Goal: Find specific page/section: Find specific page/section

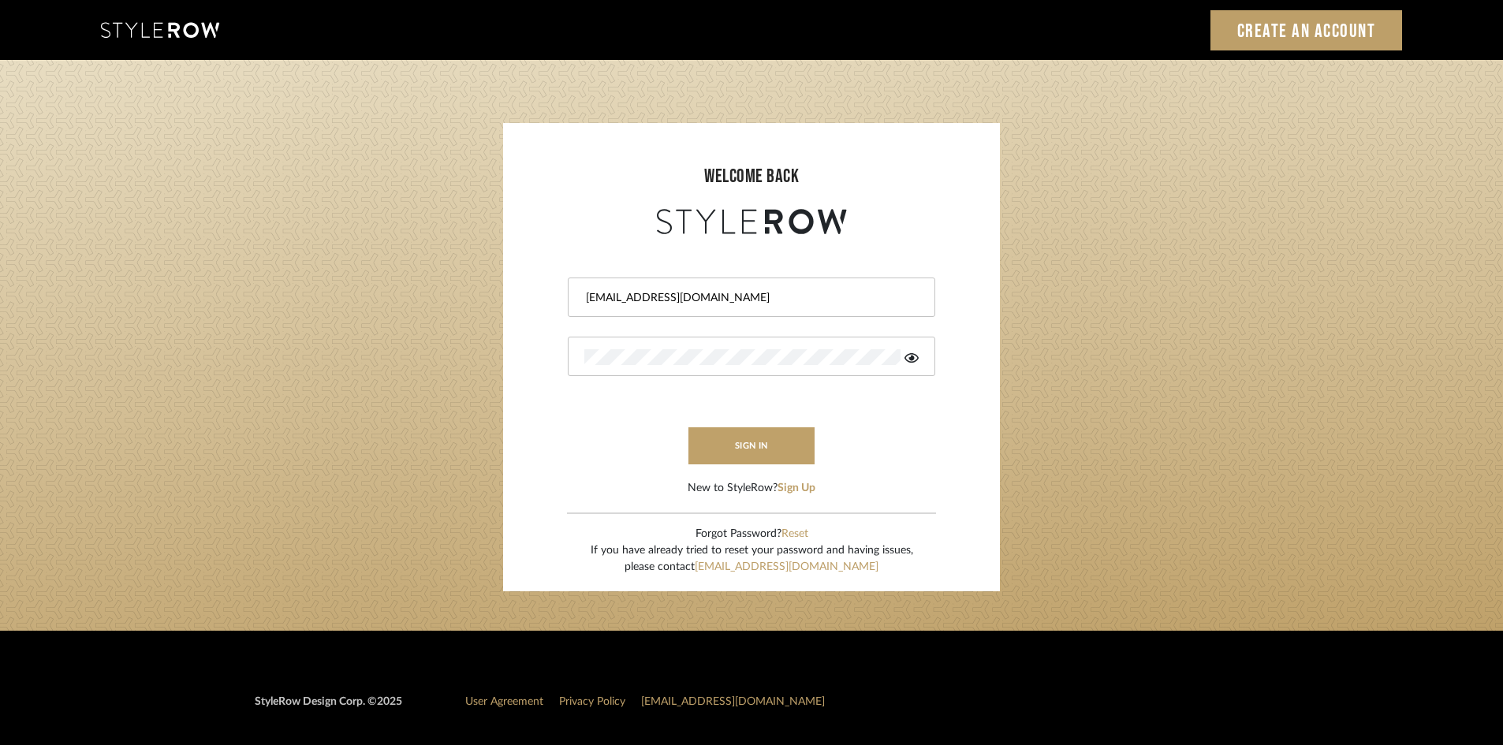
click at [696, 451] on button "sign in" at bounding box center [751, 445] width 126 height 37
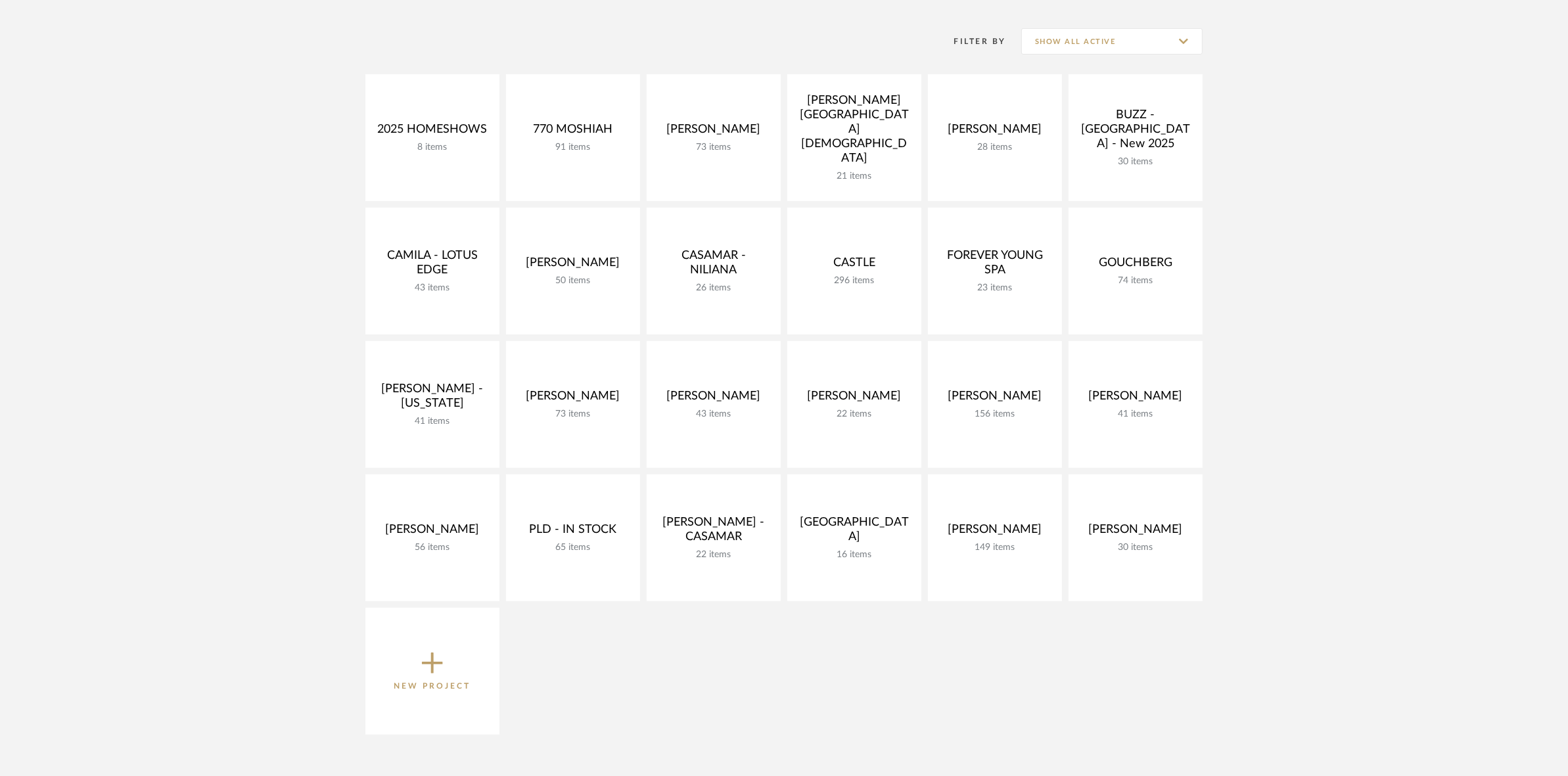
scroll to position [328, 0]
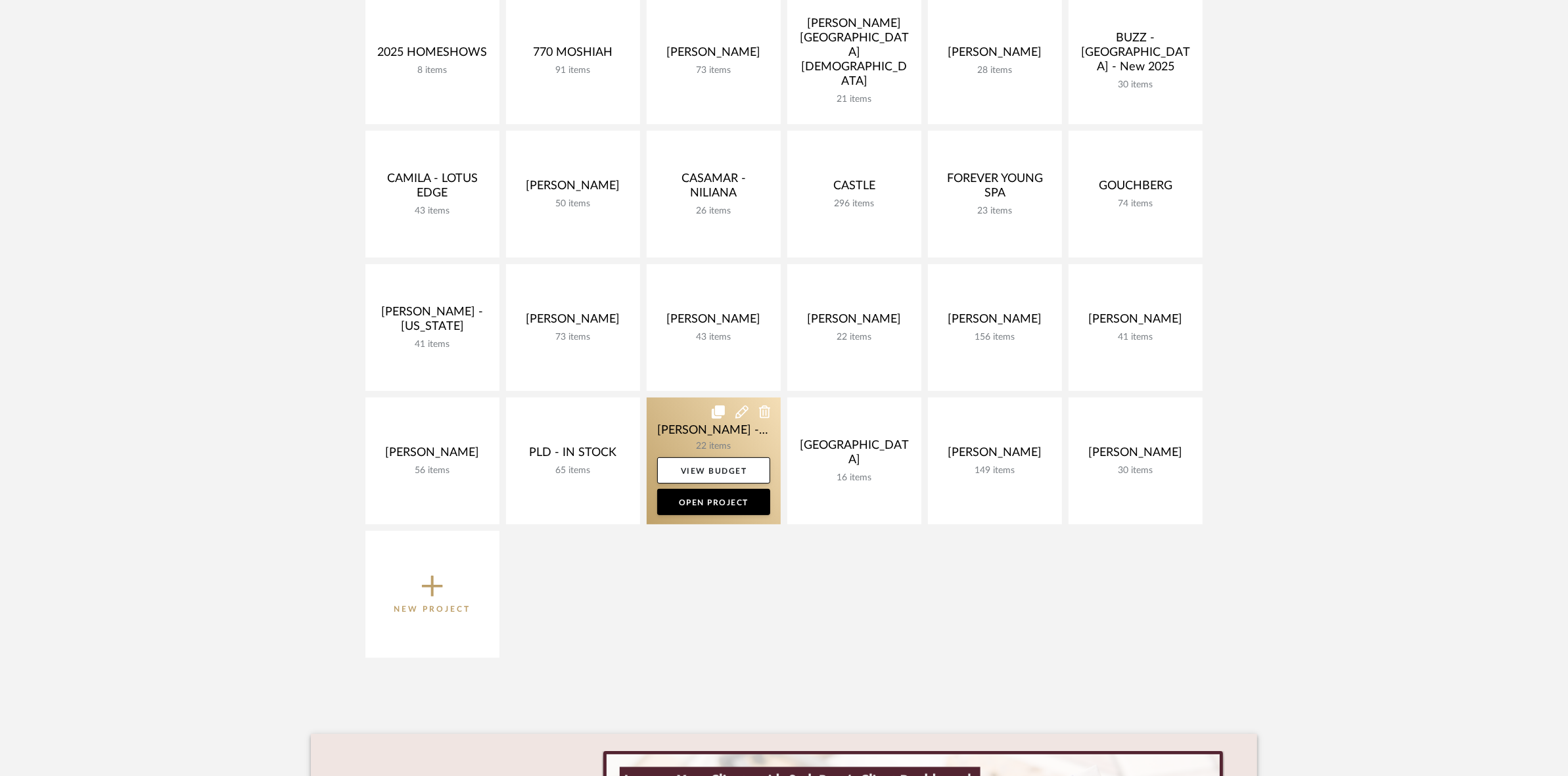
click at [667, 428] on link at bounding box center [713, 461] width 134 height 127
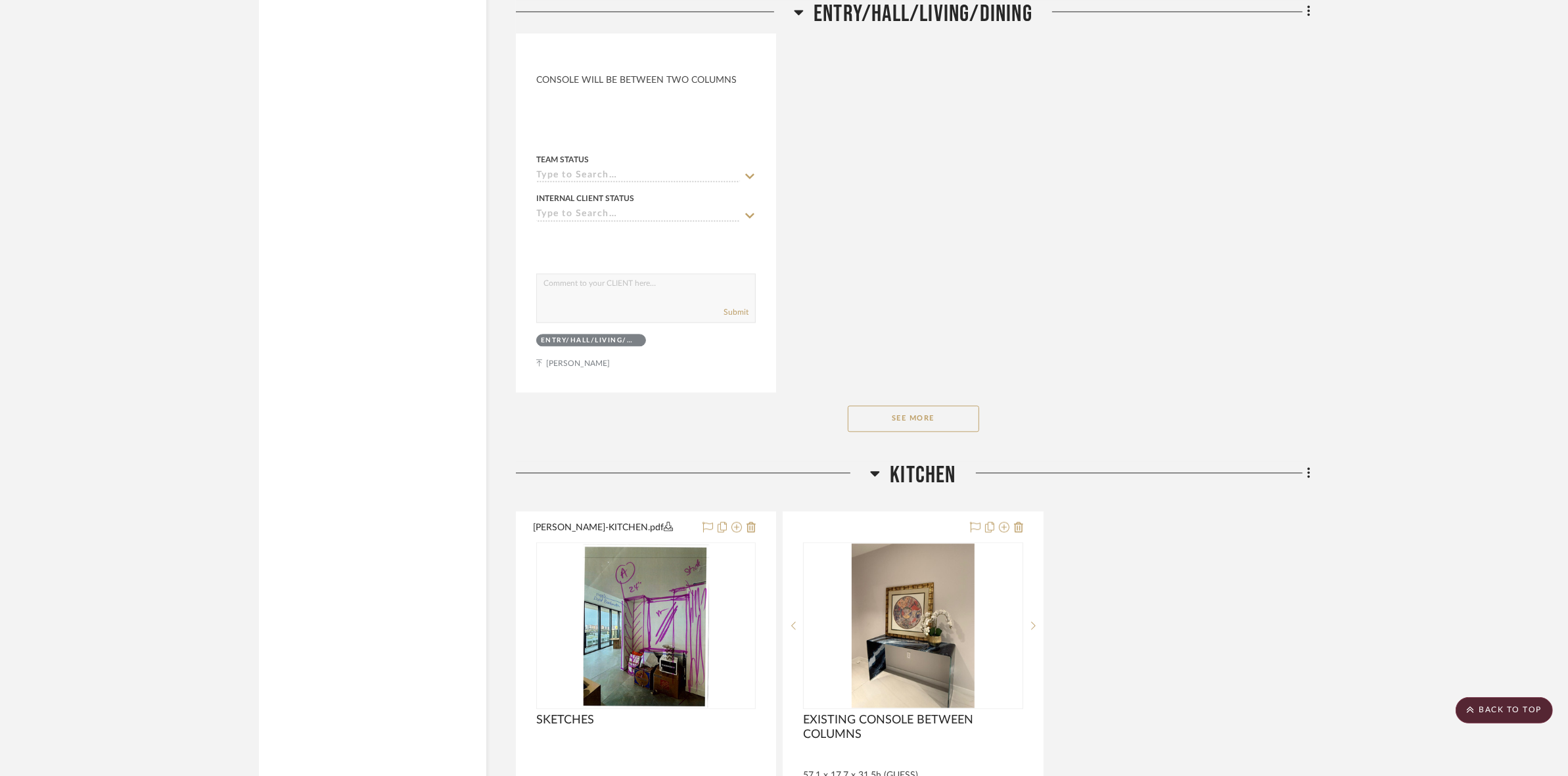
scroll to position [3615, 0]
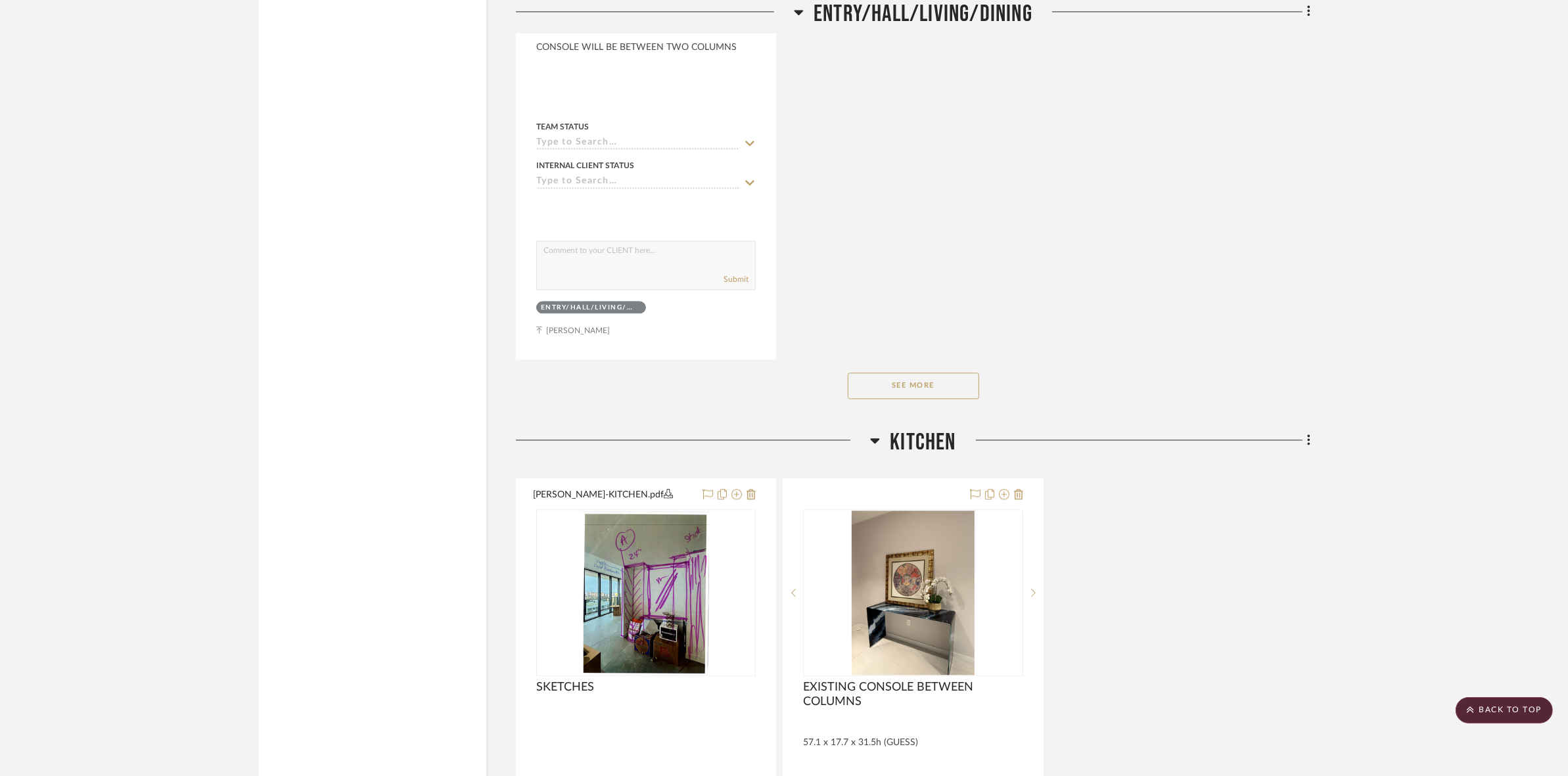
drag, startPoint x: 928, startPoint y: 377, endPoint x: 1257, endPoint y: 405, distance: 330.2
click at [930, 377] on button "See More" at bounding box center [913, 386] width 132 height 27
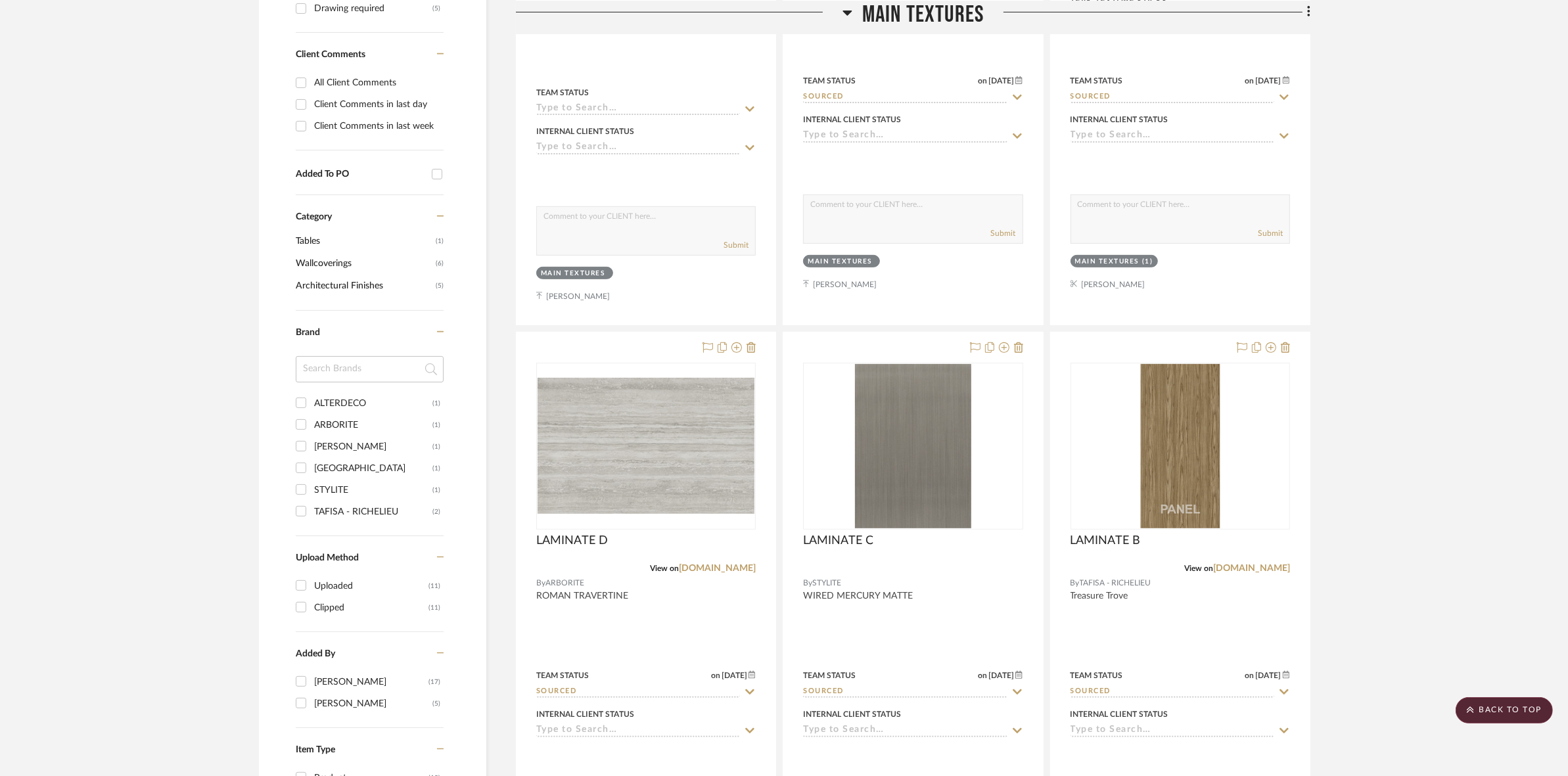
scroll to position [0, 0]
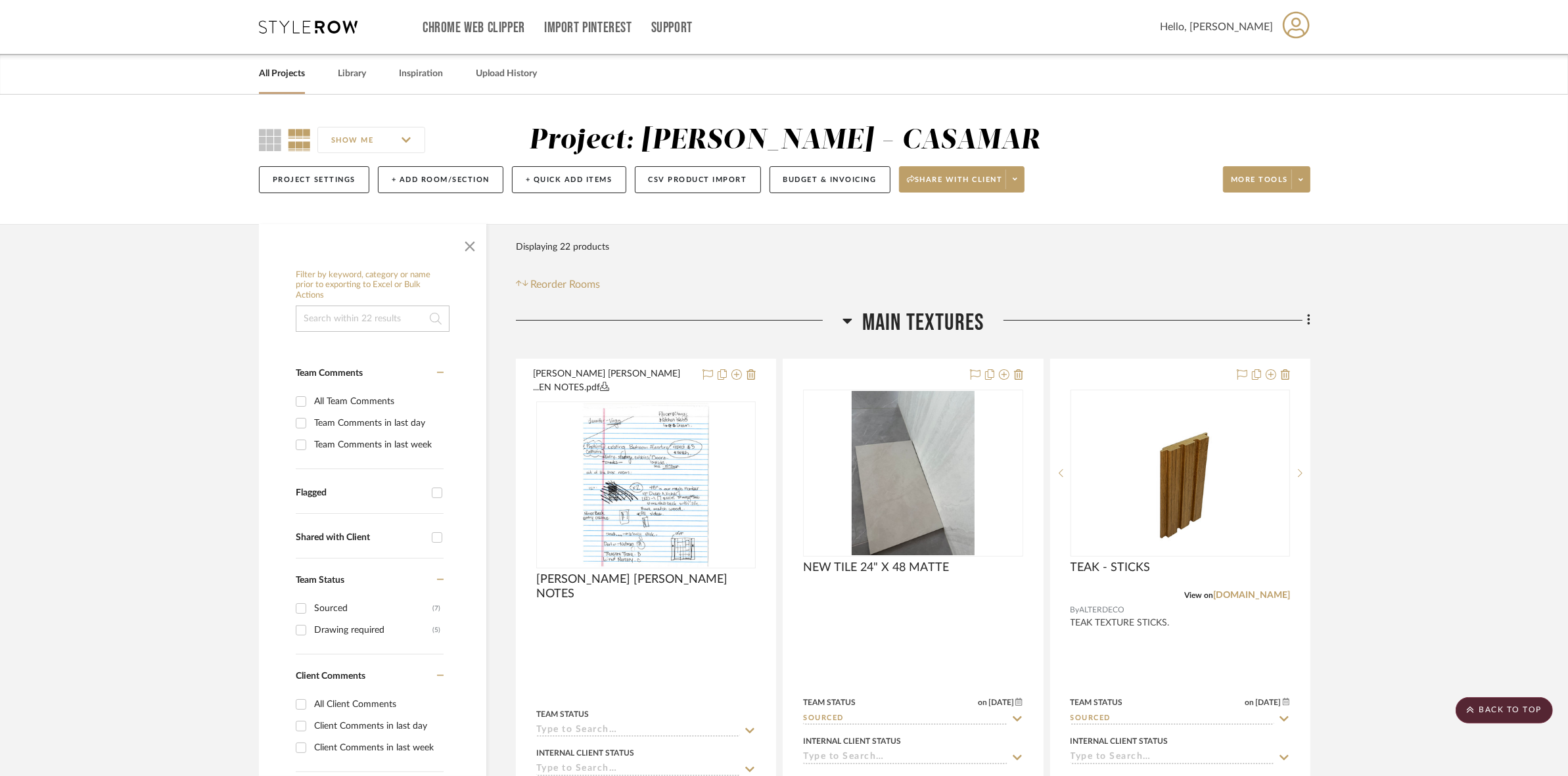
drag, startPoint x: 1167, startPoint y: 392, endPoint x: 1192, endPoint y: 254, distance: 140.2
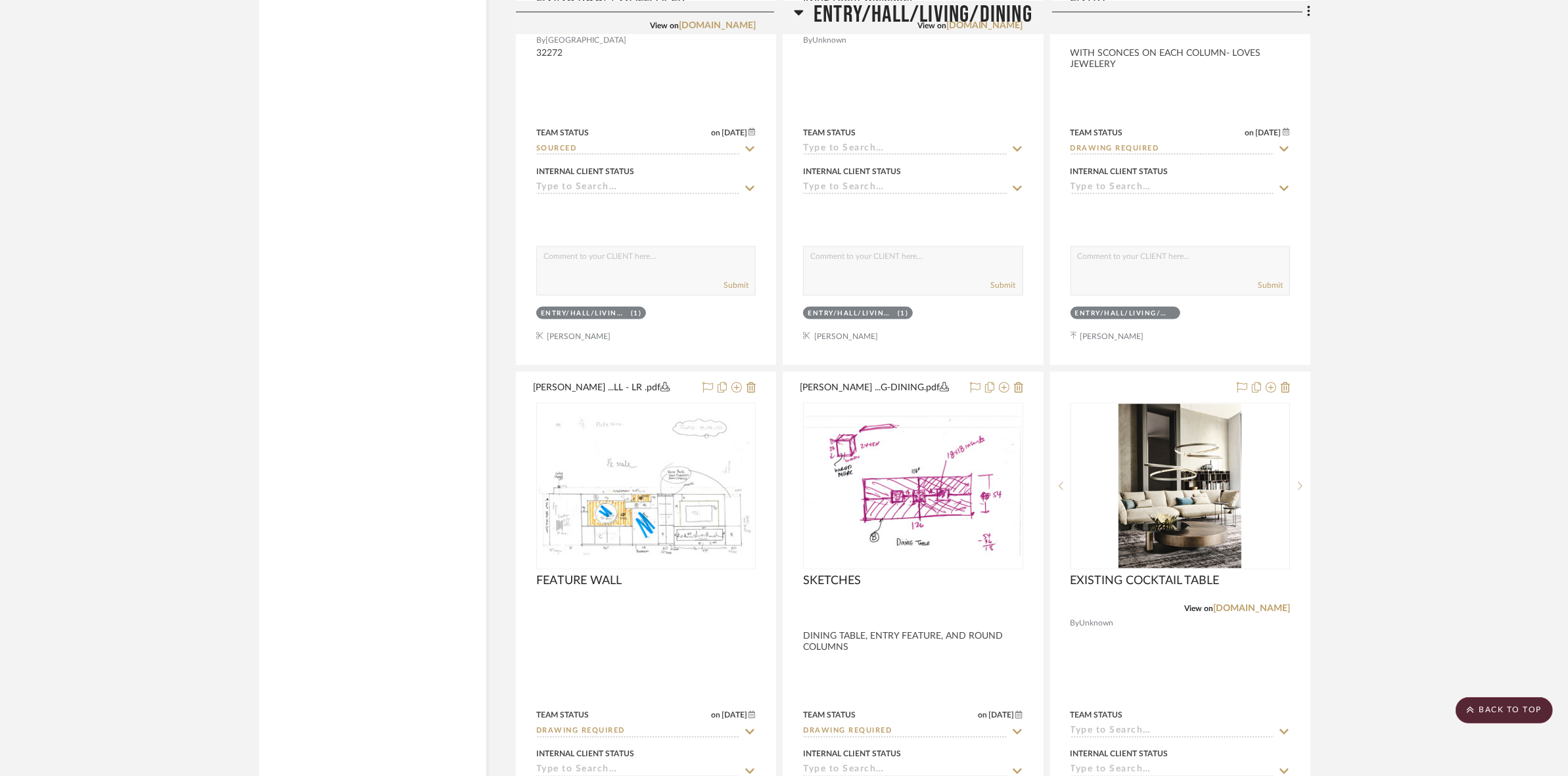
scroll to position [2711, 0]
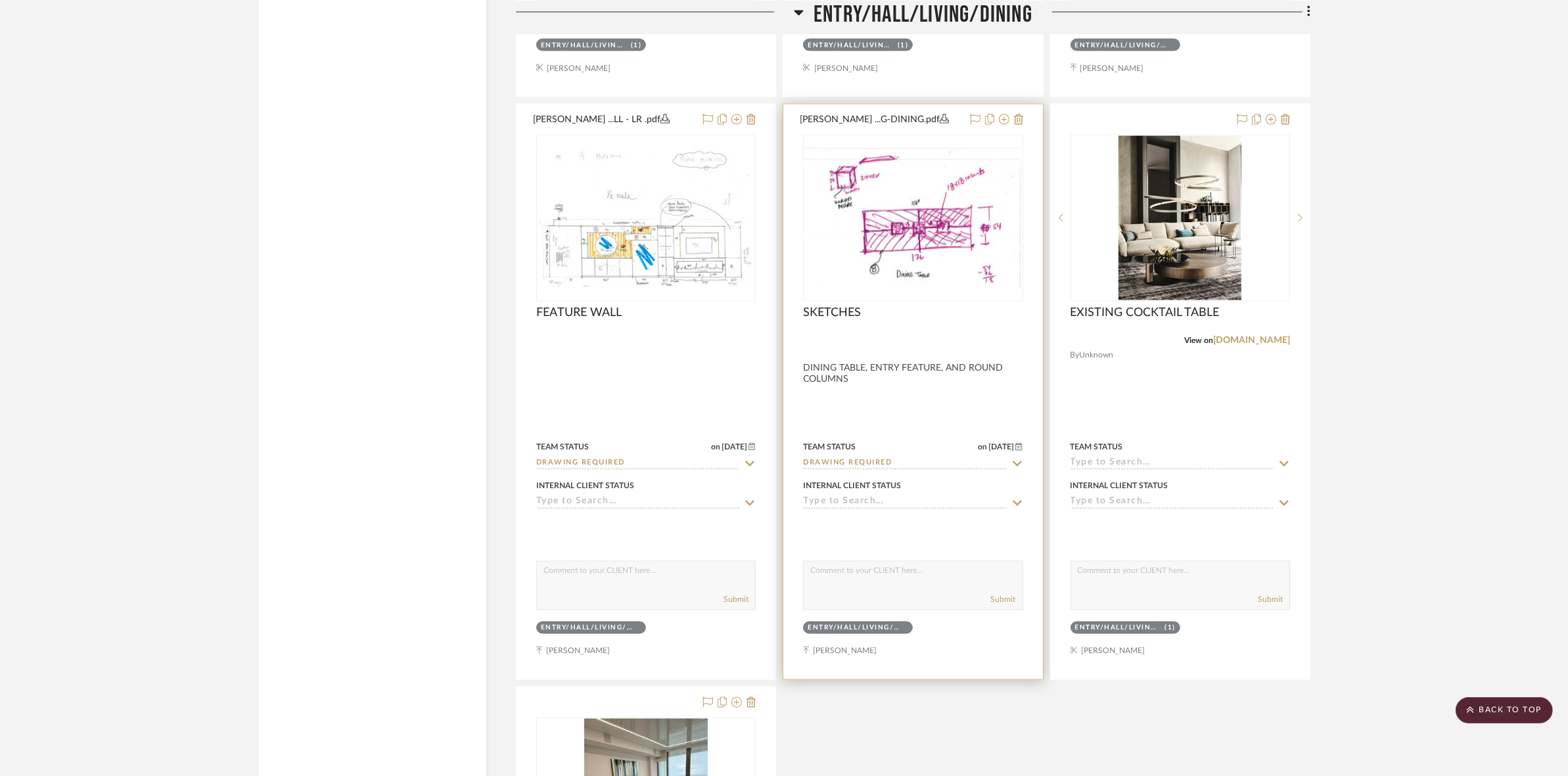
click at [0, 0] on img at bounding box center [0, 0] width 0 height 0
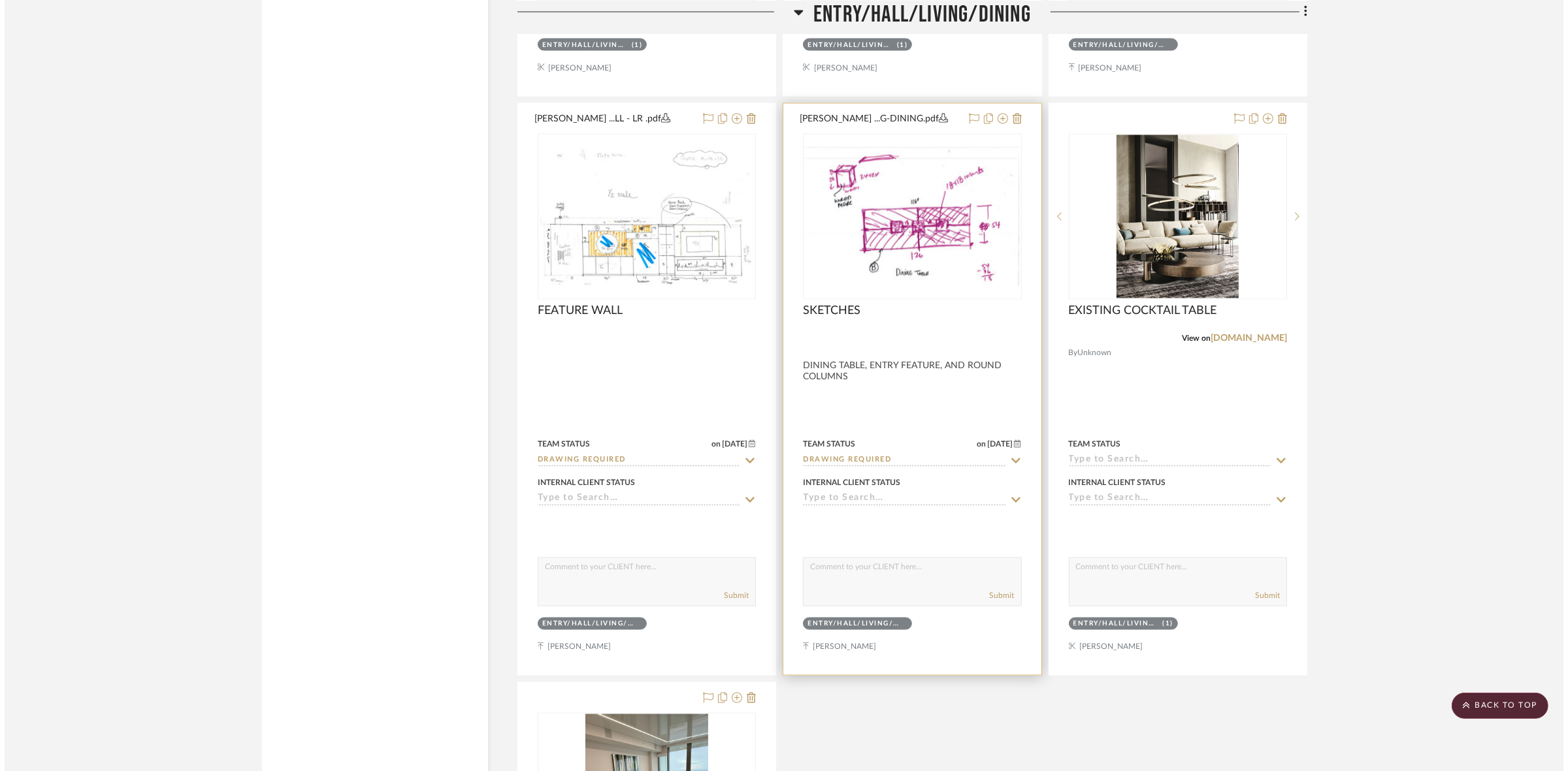
scroll to position [0, 0]
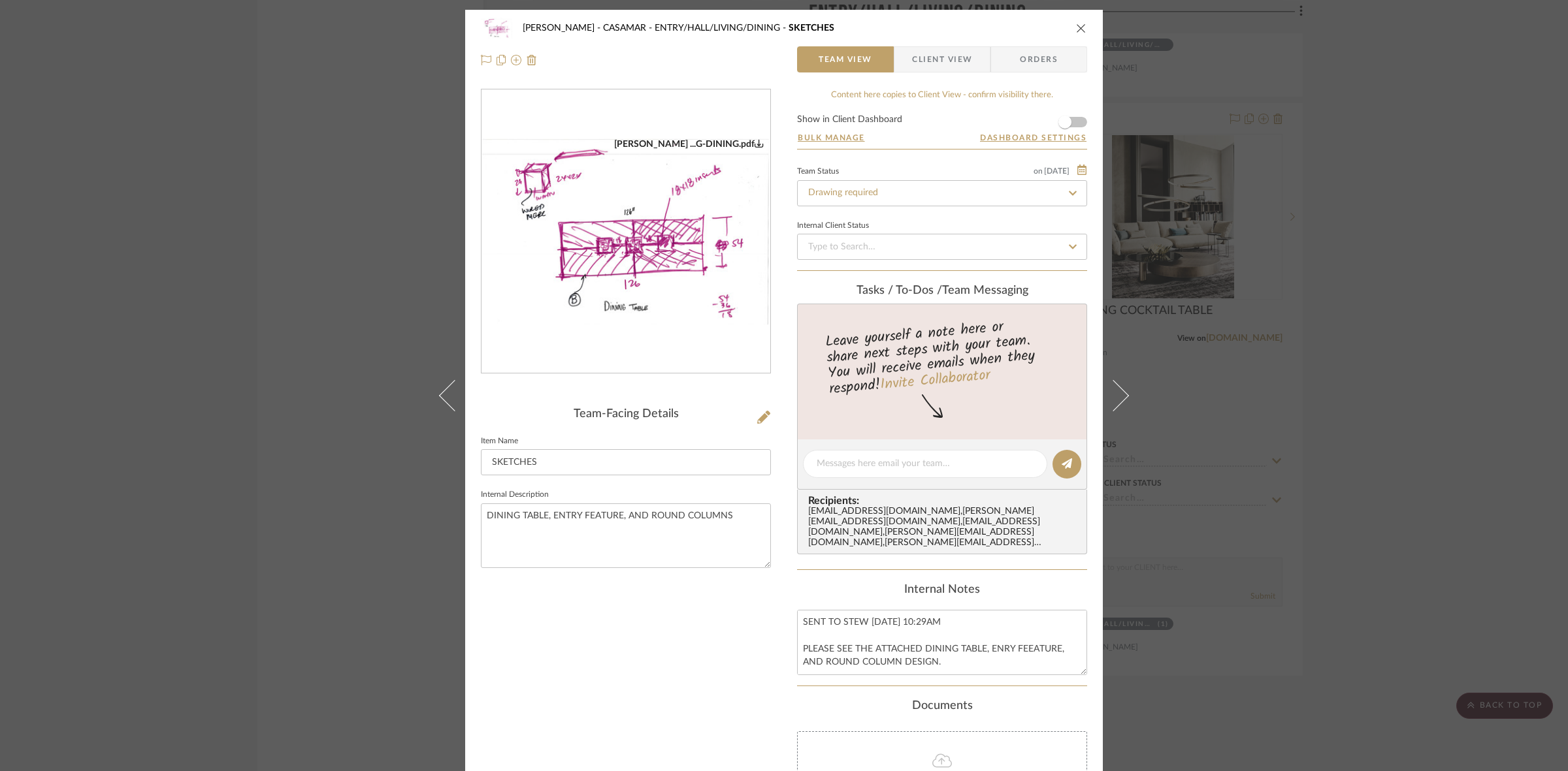
click at [615, 264] on img "0" at bounding box center [625, 232] width 289 height 187
